Goal: Find specific page/section: Find specific page/section

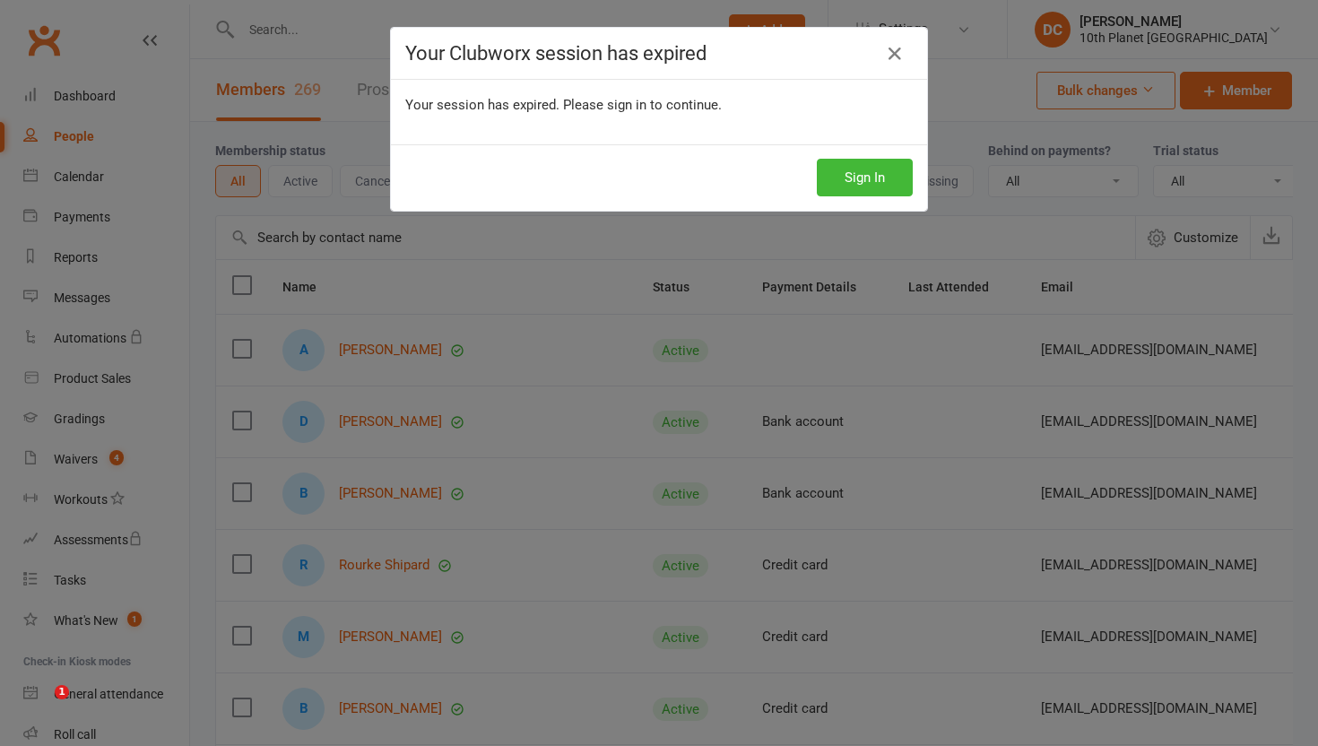
select select "100"
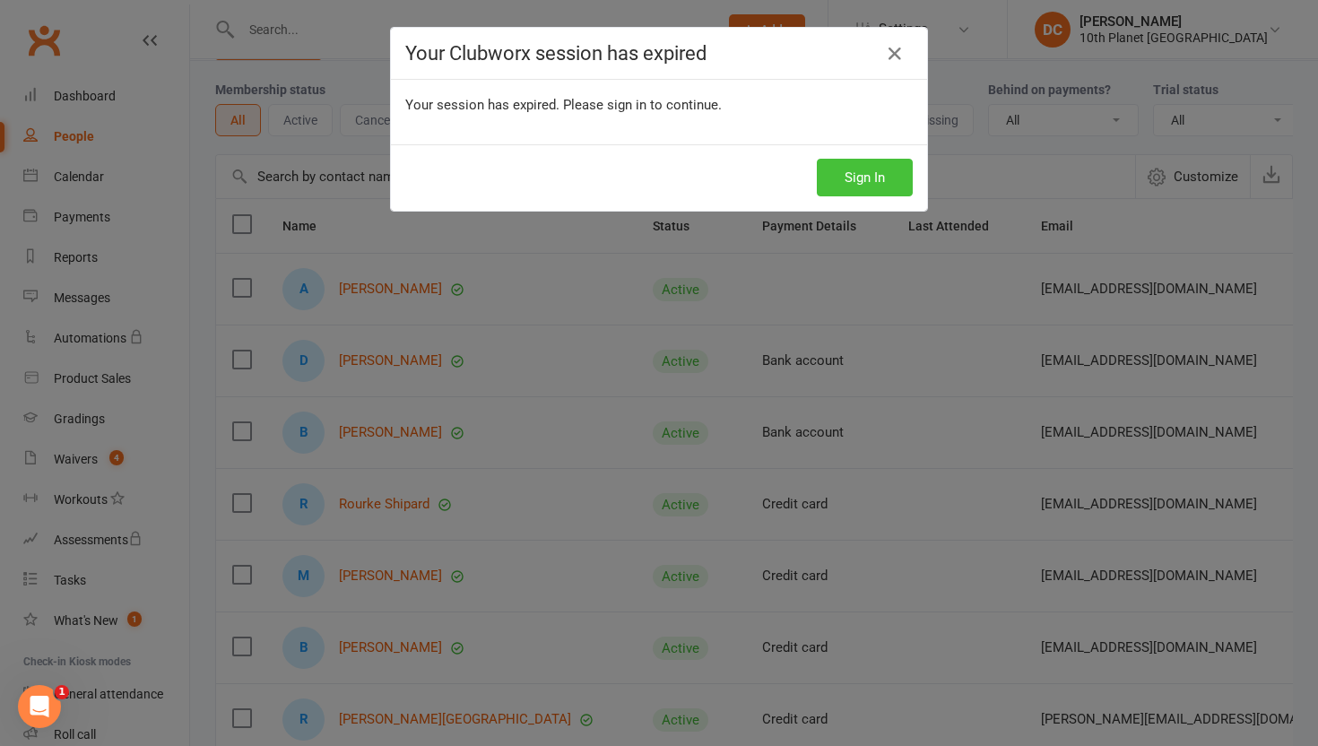
click at [833, 180] on button "Sign In" at bounding box center [865, 178] width 96 height 38
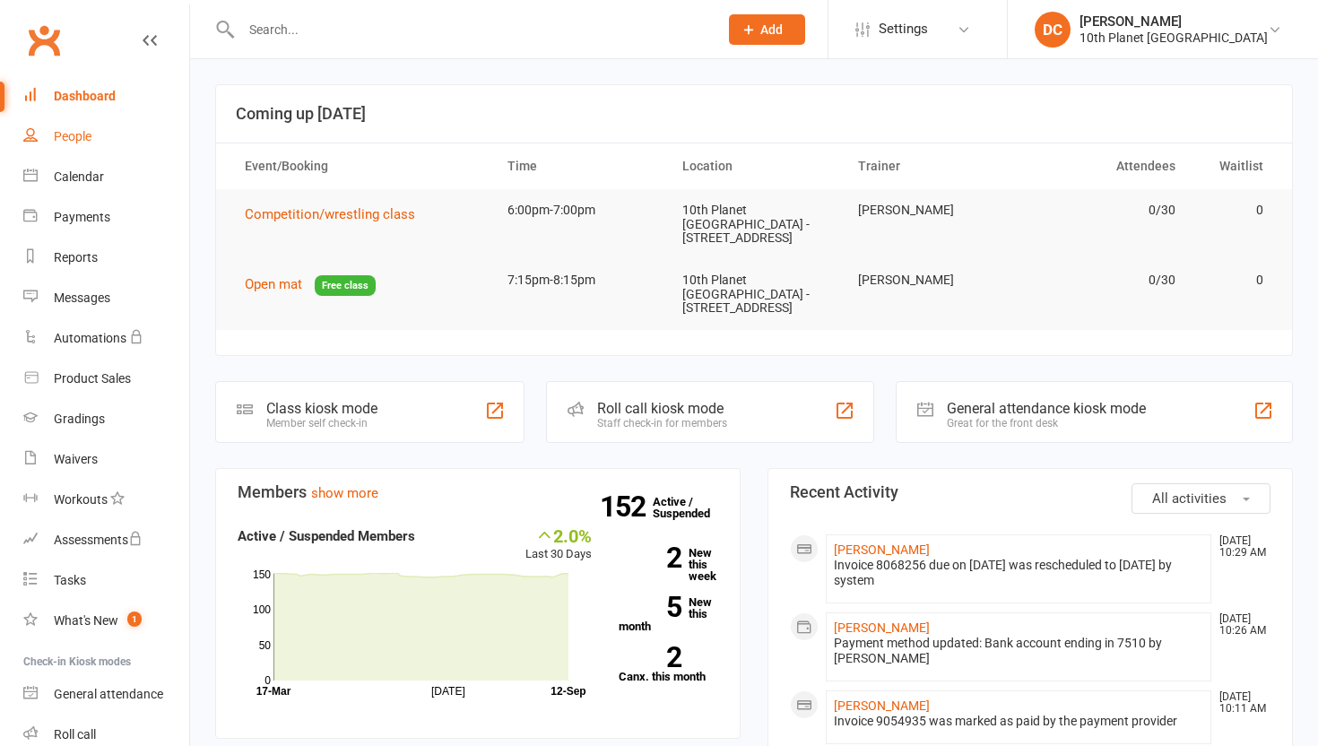
click at [90, 138] on div "People" at bounding box center [73, 136] width 38 height 14
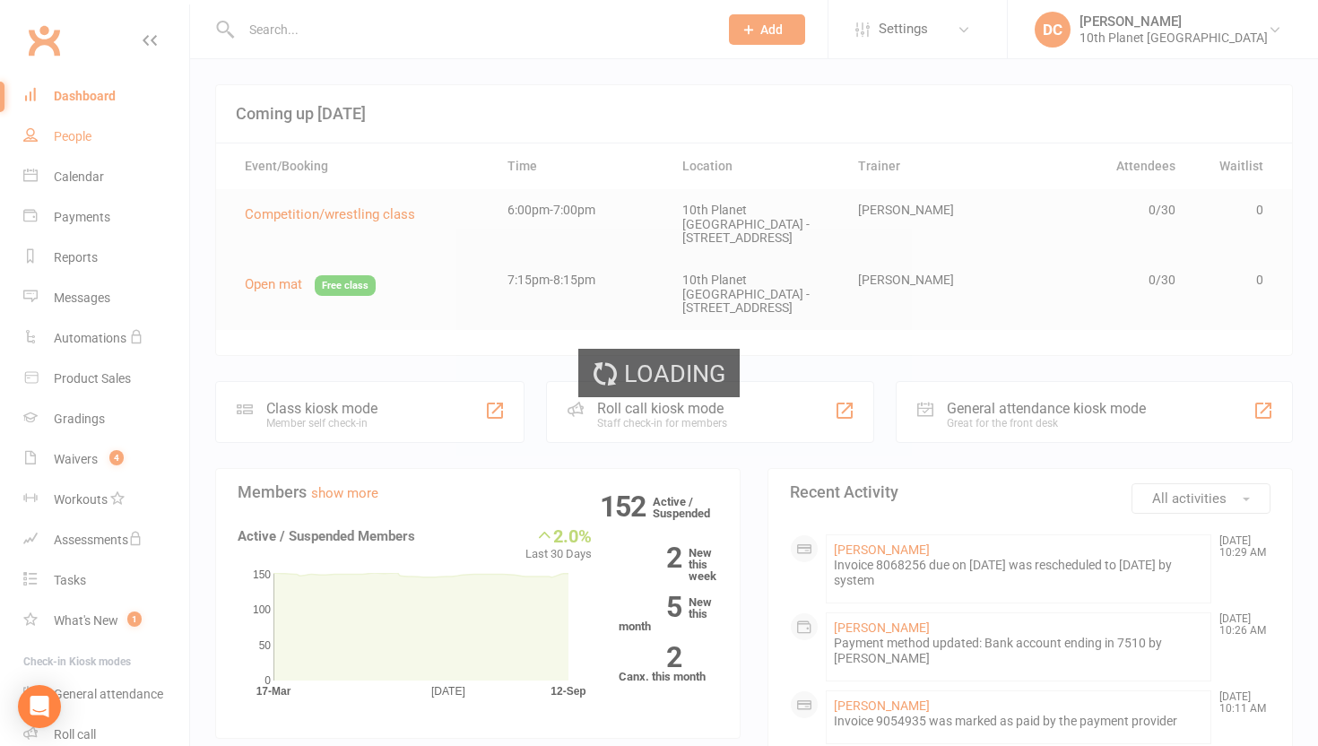
select select "100"
